Goal: Task Accomplishment & Management: Complete application form

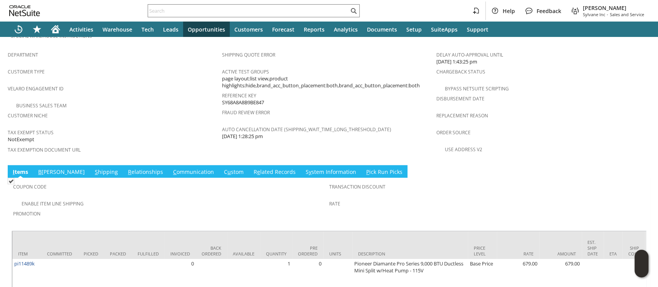
scroll to position [478, 0]
click at [93, 169] on link "S hipping" at bounding box center [106, 173] width 27 height 8
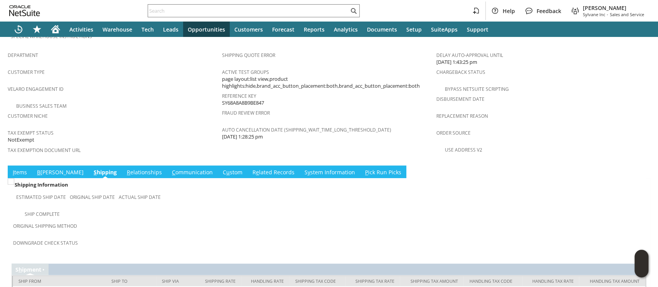
click at [20, 166] on td "I tems" at bounding box center [20, 172] width 24 height 13
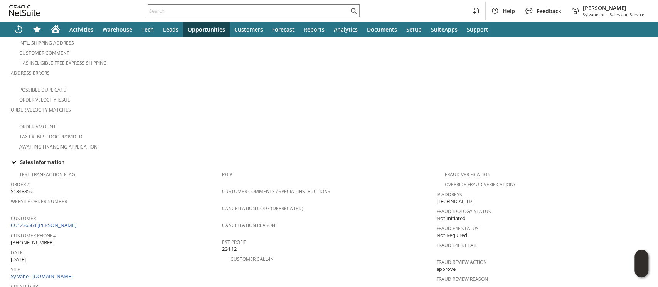
scroll to position [0, 0]
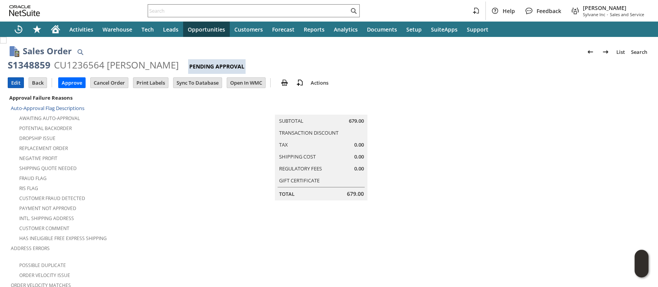
click at [16, 82] on input "Edit" at bounding box center [15, 83] width 15 height 10
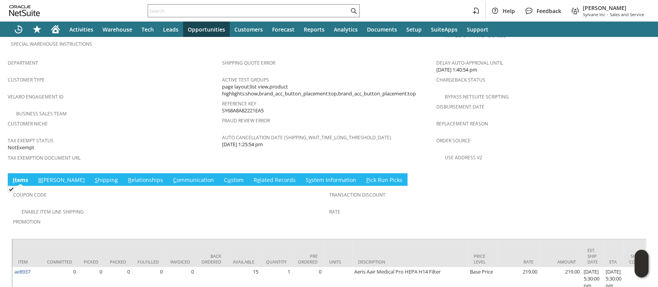
scroll to position [487, 0]
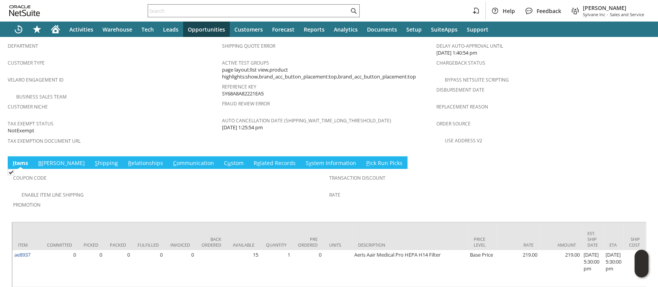
click at [93, 159] on link "S hipping" at bounding box center [106, 163] width 27 height 8
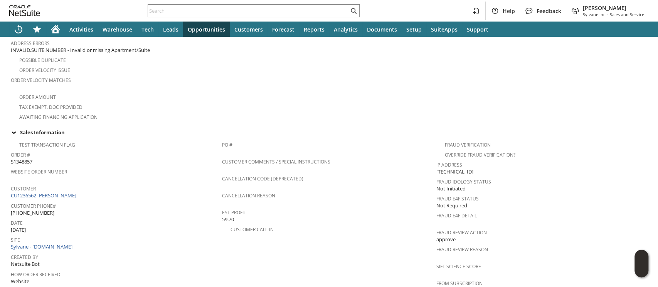
scroll to position [0, 0]
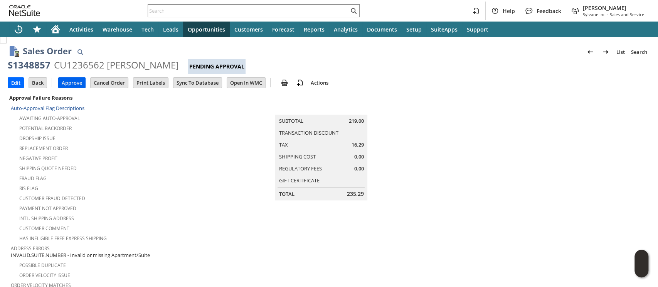
click at [67, 83] on input "Approve" at bounding box center [72, 83] width 27 height 10
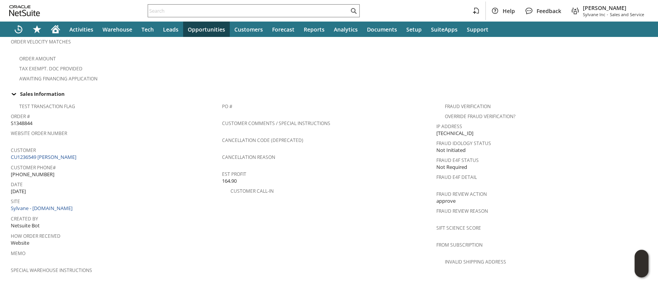
scroll to position [487, 0]
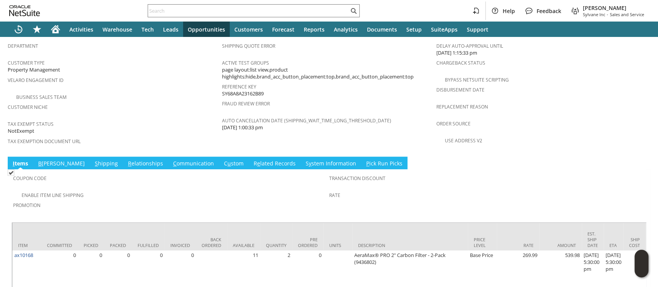
click at [95, 160] on span "S" at bounding box center [96, 163] width 3 height 7
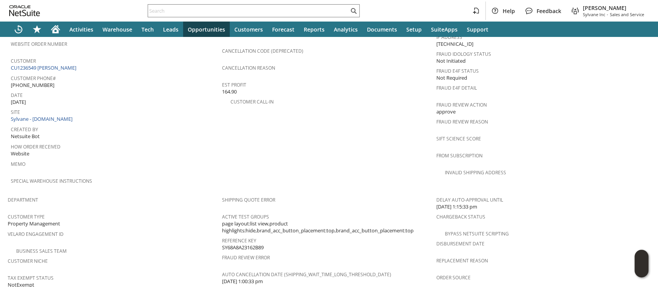
scroll to position [491, 0]
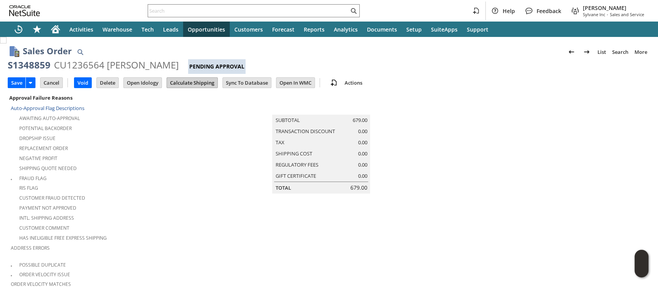
click at [186, 81] on input "Calculate Shipping" at bounding box center [192, 83] width 50 height 10
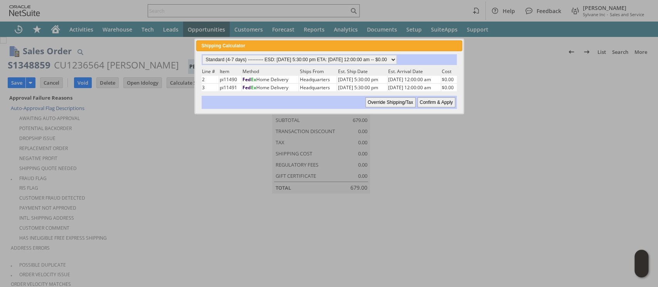
click at [423, 101] on input "Confirm & Apply" at bounding box center [436, 102] width 38 height 10
type input "[DATE]"
type input "Standard (4-7 days)"
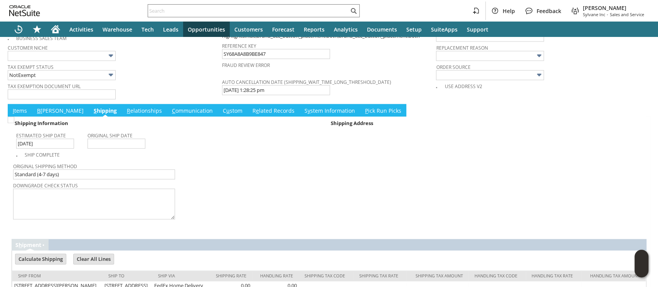
scroll to position [616, 0]
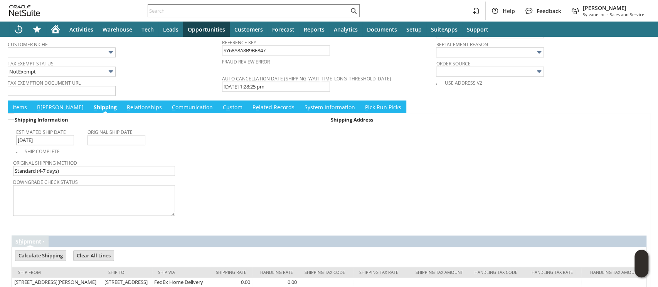
click at [38, 104] on span "B" at bounding box center [38, 107] width 3 height 7
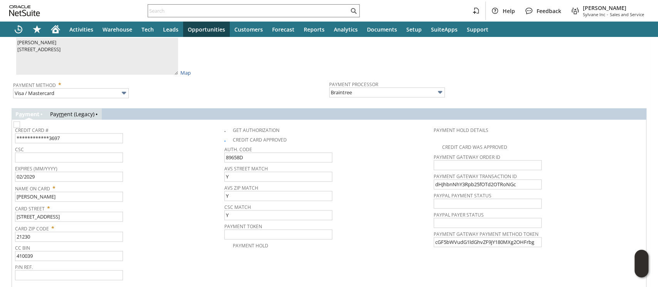
scroll to position [771, 0]
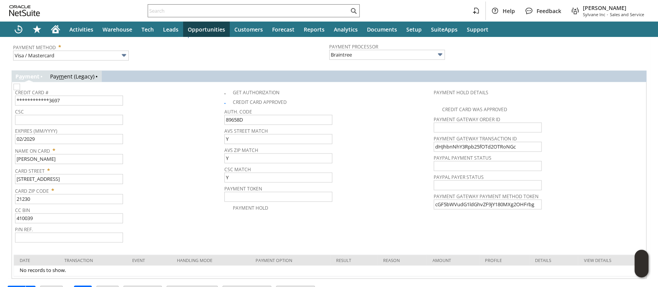
click at [67, 73] on link "Pay m ent (Legacy)" at bounding box center [72, 76] width 44 height 7
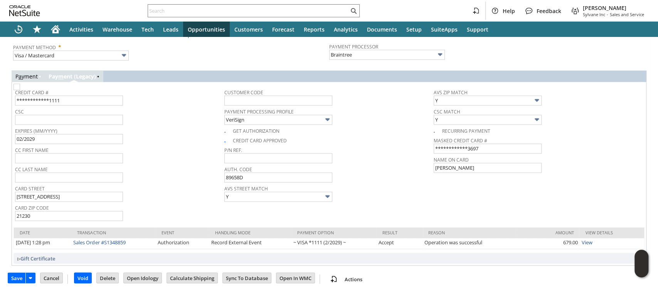
scroll to position [756, 0]
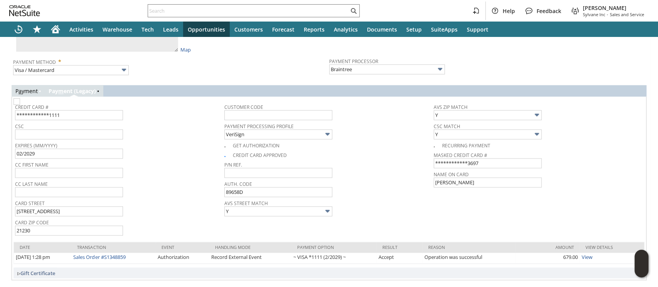
click at [20, 105] on img at bounding box center [16, 101] width 7 height 7
checkbox input "false"
click at [20, 105] on img at bounding box center [16, 101] width 7 height 7
checkbox input "true"
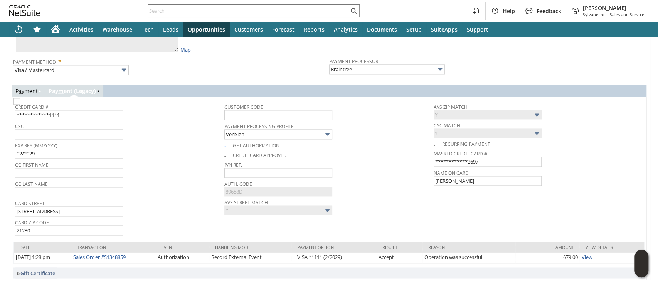
click at [27, 87] on link "P a yment" at bounding box center [26, 90] width 22 height 7
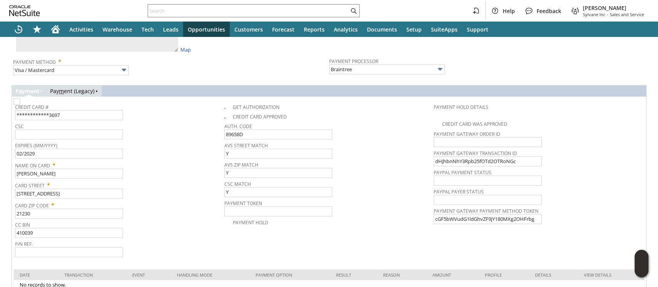
click at [20, 98] on img at bounding box center [16, 101] width 7 height 7
checkbox input "false"
click at [20, 98] on img at bounding box center [16, 101] width 7 height 7
checkbox input "true"
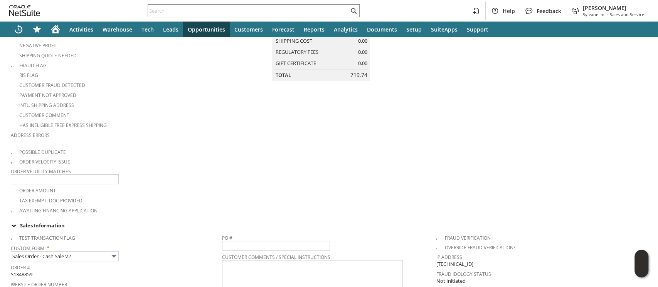
scroll to position [0, 0]
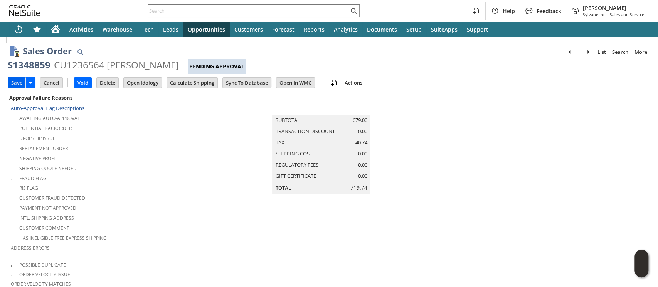
click at [15, 81] on input "Save" at bounding box center [16, 83] width 17 height 10
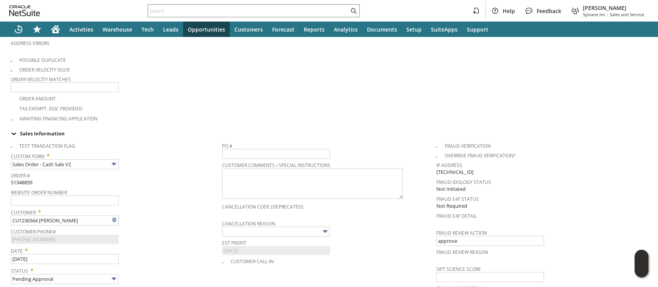
scroll to position [205, 0]
